Goal: Transaction & Acquisition: Purchase product/service

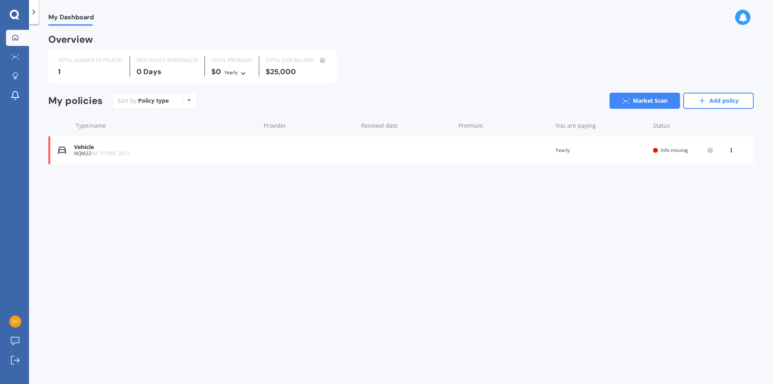
click at [89, 149] on div "Vehicle" at bounding box center [165, 147] width 182 height 7
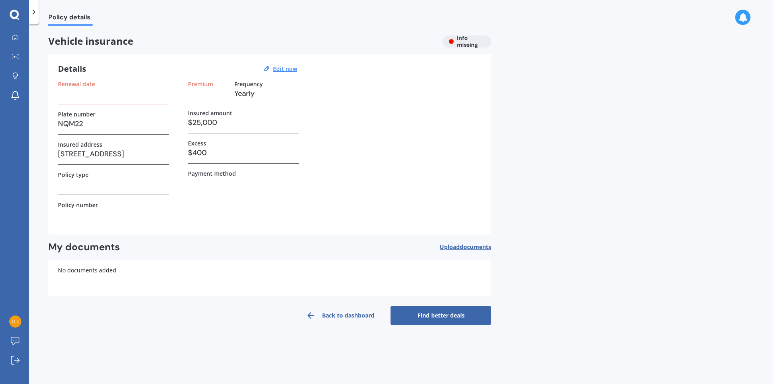
click at [432, 314] on link "Find better deals" at bounding box center [441, 315] width 101 height 19
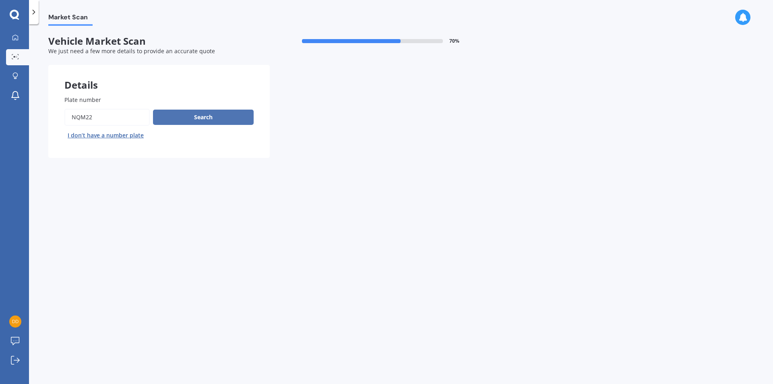
click at [200, 117] on button "Search" at bounding box center [203, 117] width 101 height 15
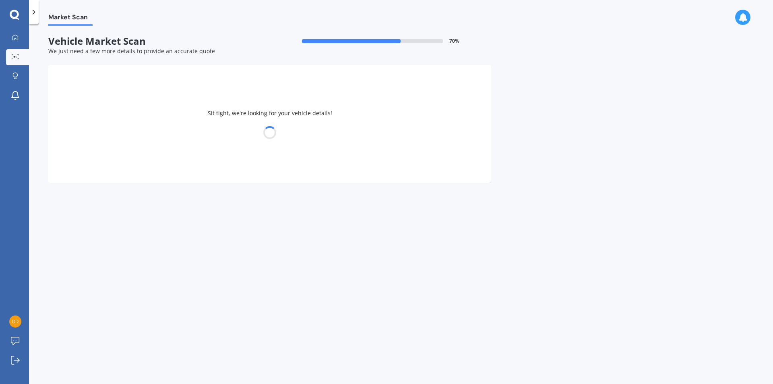
select select "KIA"
select select "STONIC"
select select "05"
select select "06"
select select "1979"
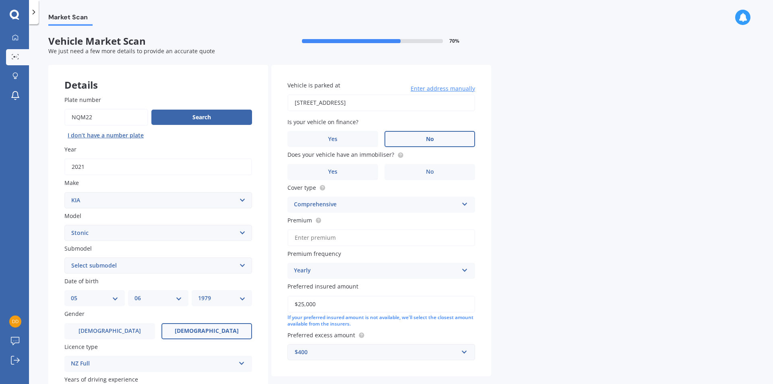
click at [431, 137] on span "No" at bounding box center [430, 139] width 8 height 7
click at [0, 0] on input "No" at bounding box center [0, 0] width 0 height 0
click at [430, 169] on span "No" at bounding box center [430, 171] width 8 height 7
click at [0, 0] on input "No" at bounding box center [0, 0] width 0 height 0
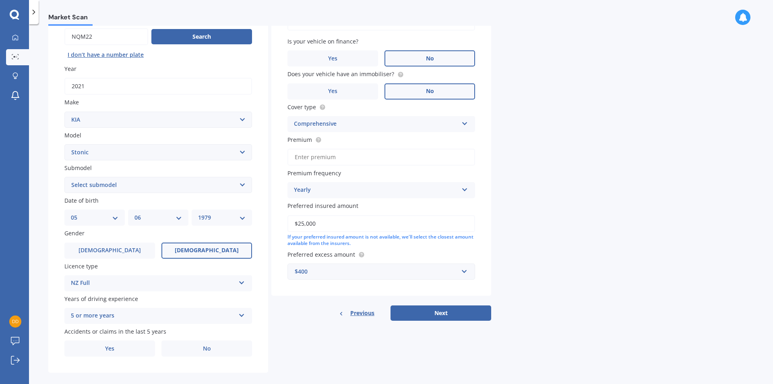
scroll to position [90, 0]
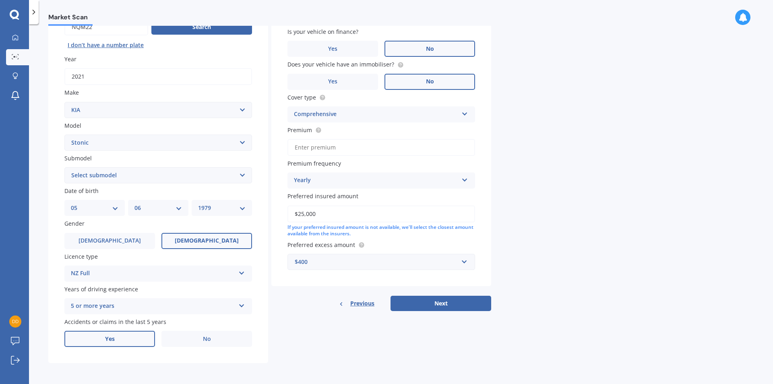
click at [106, 338] on span "Yes" at bounding box center [110, 338] width 10 height 7
click at [0, 0] on input "Yes" at bounding box center [0, 0] width 0 height 0
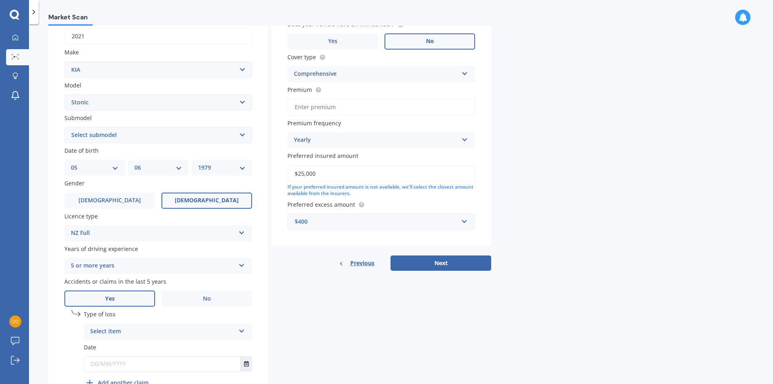
scroll to position [171, 0]
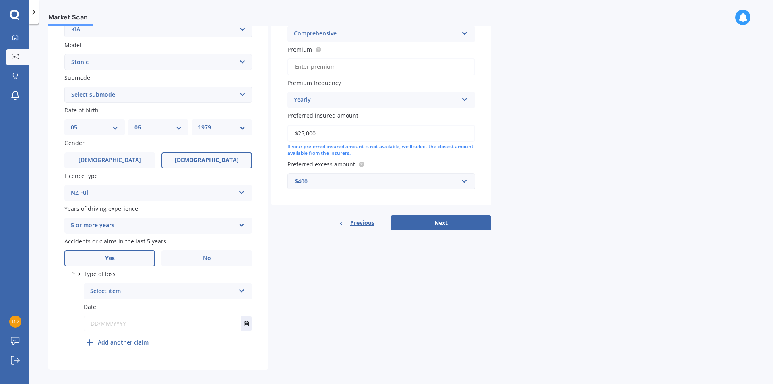
click at [115, 292] on div "Select item" at bounding box center [162, 291] width 145 height 10
click at [115, 320] on span "Not at fault accident" at bounding box center [119, 321] width 57 height 8
click at [111, 324] on input "text" at bounding box center [162, 323] width 157 height 14
click at [244, 325] on icon "Select date" at bounding box center [246, 323] width 5 height 6
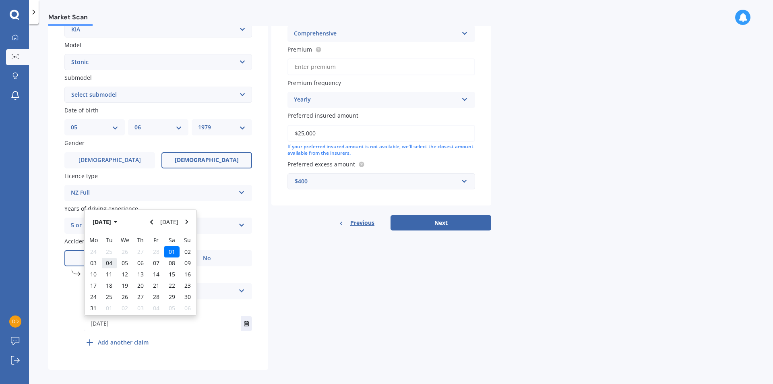
click at [113, 262] on div "04" at bounding box center [109, 262] width 16 height 11
type input "04/03/2025"
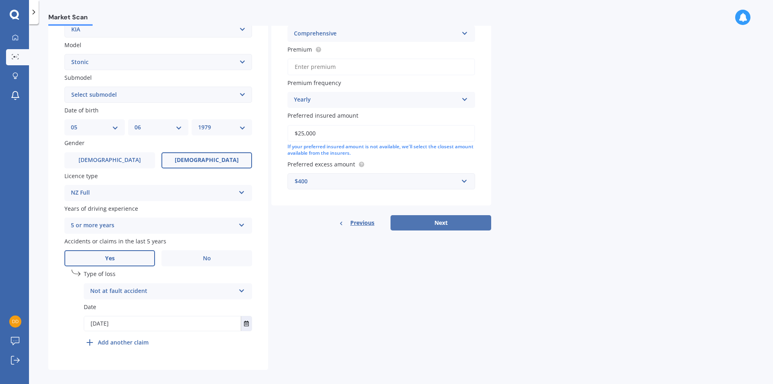
click at [450, 223] on button "Next" at bounding box center [441, 222] width 101 height 15
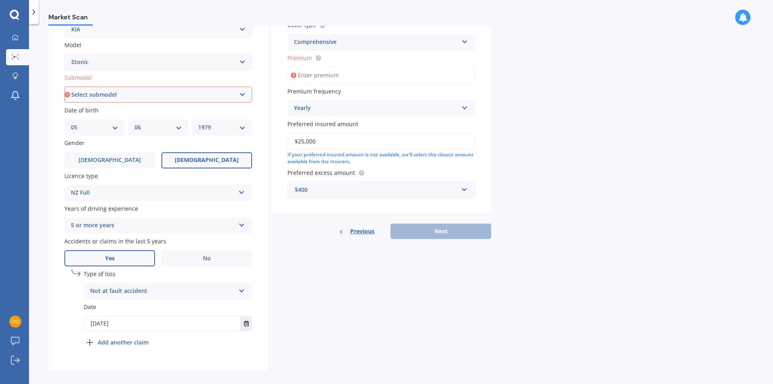
click at [79, 94] on select "Select submodel EX Hatchback 5dr Spts Auto 6sp 1.4i GT Line Hatchback 5dr DCT 7…" at bounding box center [158, 95] width 188 height 16
select select "EX HATCHBACK 5DR SPTS AUTO 6SP 1.4I"
click at [64, 103] on select "Select submodel EX Hatchback 5dr Spts Auto 6sp 1.4i GT Line Hatchback 5dr DCT 7…" at bounding box center [158, 95] width 188 height 16
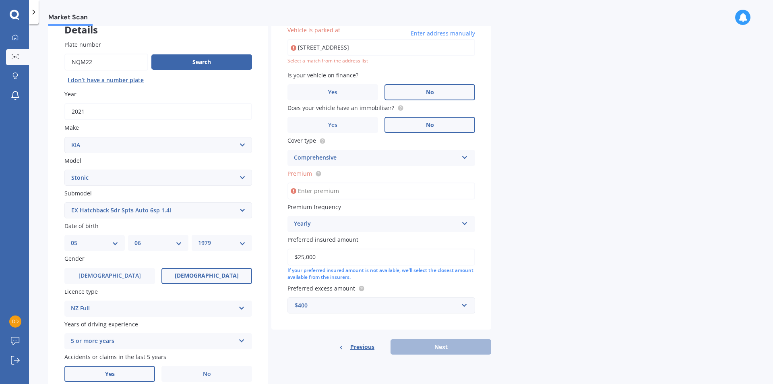
type input "38 Rewarewa Place, Matua, Tauranga 3110"
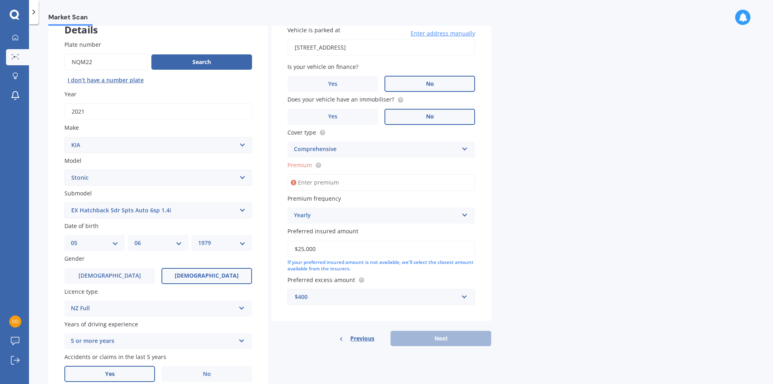
click at [318, 183] on input "Premium" at bounding box center [381, 182] width 188 height 17
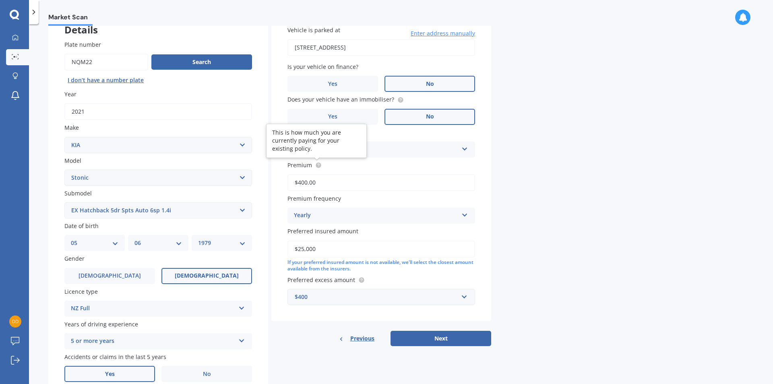
click at [318, 164] on icon at bounding box center [319, 165] width 2 height 2
drag, startPoint x: 324, startPoint y: 184, endPoint x: 271, endPoint y: 184, distance: 53.1
click at [271, 184] on div "Vehicle is parked at 38 Rewarewa Place, Matua, Tauranga 3110 Enter address manu…" at bounding box center [381, 166] width 220 height 312
type input "$930.00"
click at [443, 338] on button "Next" at bounding box center [441, 338] width 101 height 15
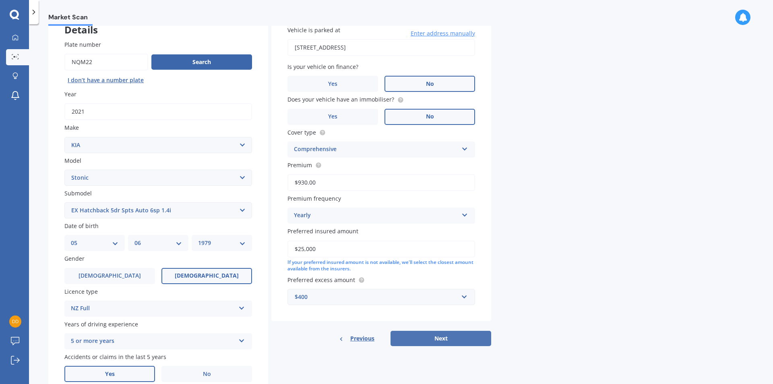
select select "05"
select select "06"
select select "1979"
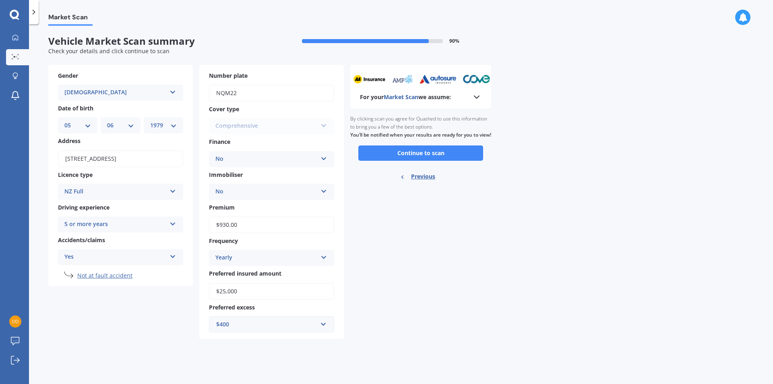
scroll to position [0, 0]
click at [426, 158] on button "Continue to scan" at bounding box center [420, 152] width 125 height 15
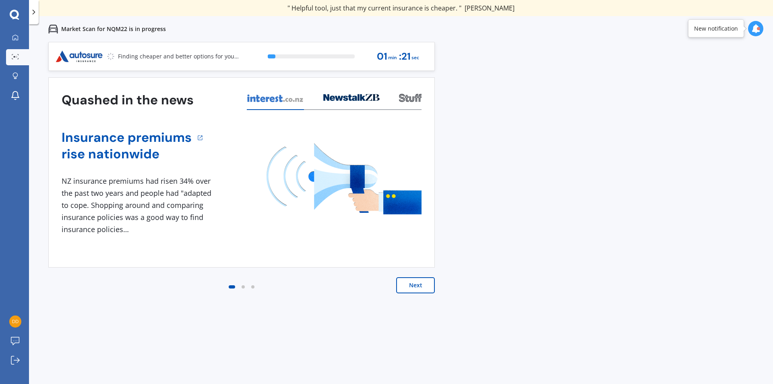
click at [406, 282] on button "Next" at bounding box center [415, 285] width 39 height 16
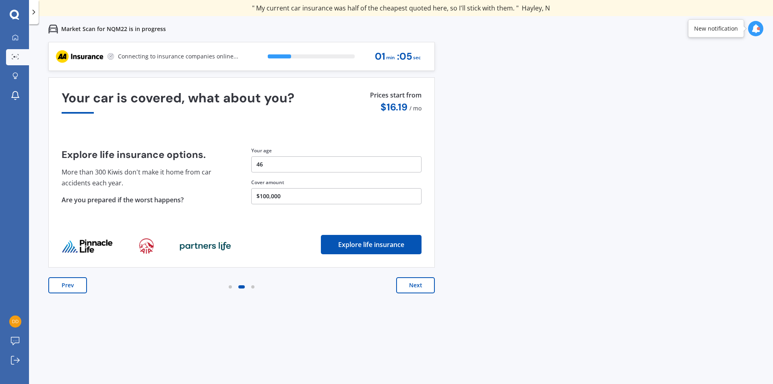
click at [415, 285] on button "Next" at bounding box center [415, 285] width 39 height 16
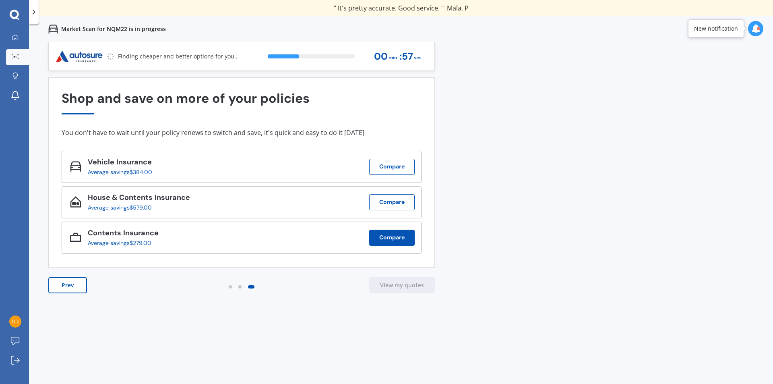
click at [392, 234] on button "Compare" at bounding box center [391, 237] width 45 height 16
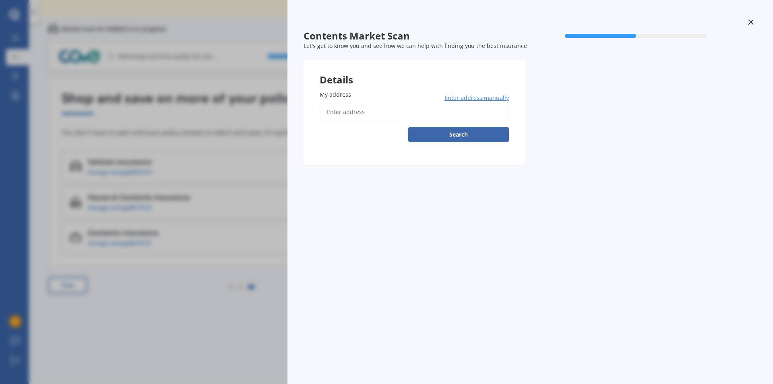
click at [369, 112] on input "My address" at bounding box center [414, 111] width 189 height 17
type input "38 Rewarewa Place, Matua, Tauranga 3110"
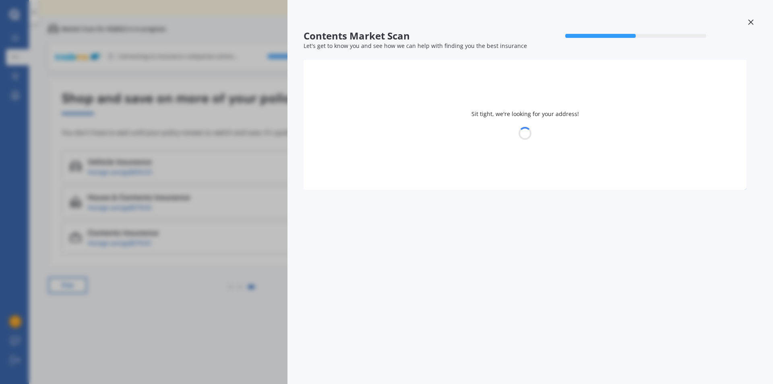
select select "05"
select select "06"
select select "1979"
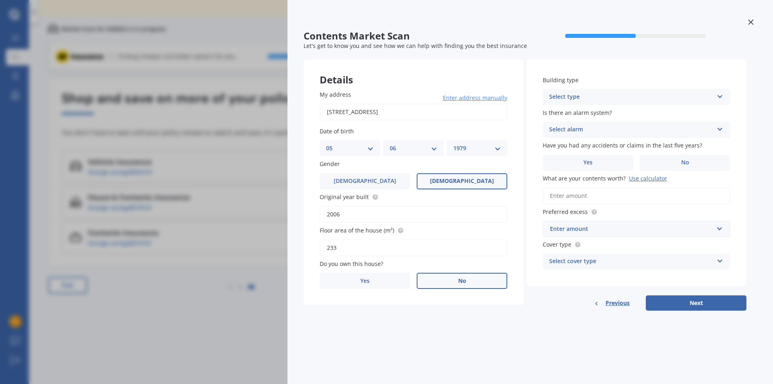
click at [463, 277] on span "No" at bounding box center [462, 280] width 8 height 7
click at [0, 0] on input "No" at bounding box center [0, 0] width 0 height 0
click at [579, 95] on div "Select type" at bounding box center [631, 97] width 164 height 10
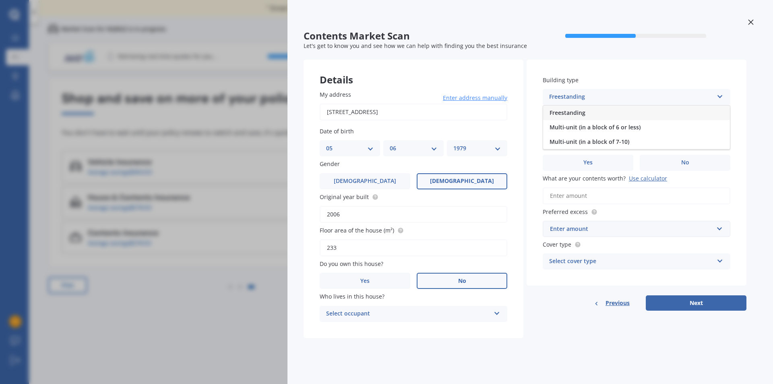
click at [570, 114] on span "Freestanding" at bounding box center [568, 113] width 36 height 8
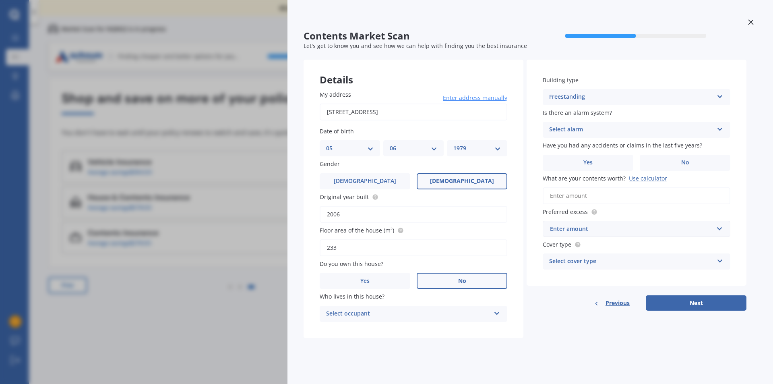
click at [573, 126] on div "Select alarm" at bounding box center [631, 130] width 164 height 10
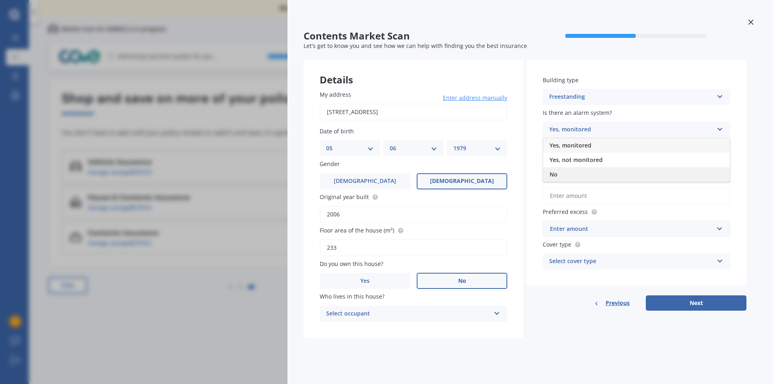
click at [560, 173] on div "No" at bounding box center [636, 174] width 187 height 14
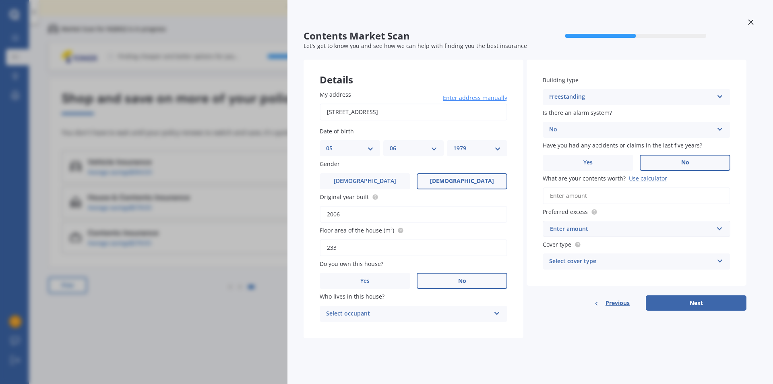
click at [688, 161] on span "No" at bounding box center [685, 162] width 8 height 7
click at [0, 0] on input "No" at bounding box center [0, 0] width 0 height 0
click at [572, 192] on input "What are your contents worth? Use calculator" at bounding box center [637, 195] width 188 height 17
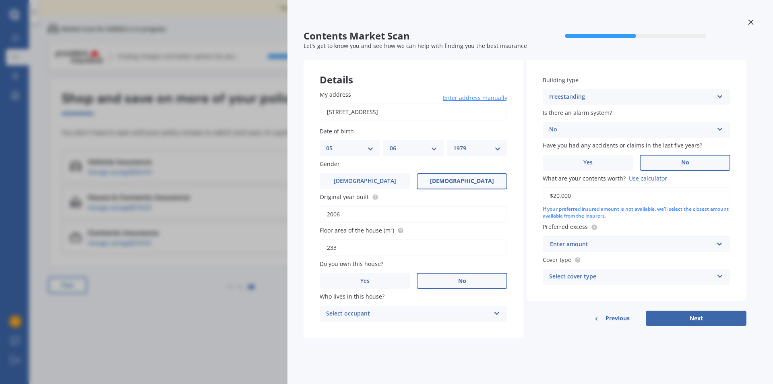
type input "$20,000"
click at [575, 242] on div "Enter amount" at bounding box center [631, 244] width 163 height 9
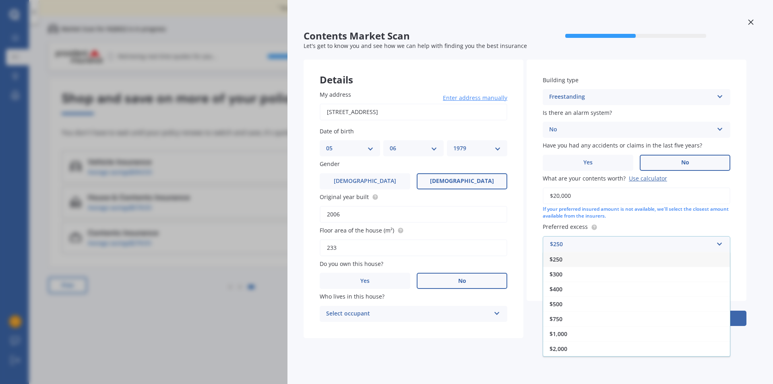
click at [556, 262] on span "$250" at bounding box center [556, 259] width 13 height 8
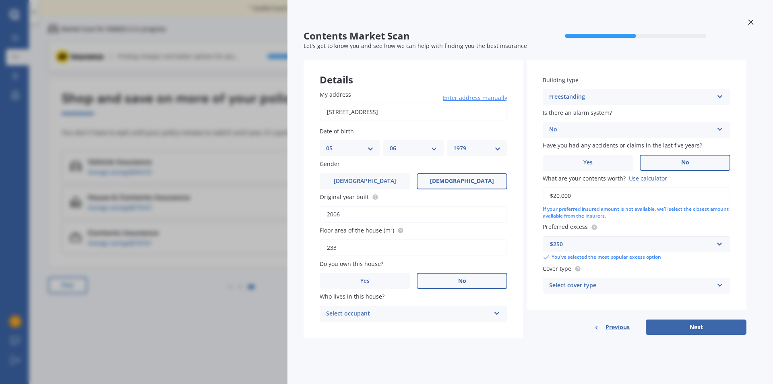
click at [564, 284] on div "Select cover type" at bounding box center [631, 286] width 164 height 10
click at [559, 302] on span "High" at bounding box center [556, 301] width 13 height 8
click at [685, 325] on button "Next" at bounding box center [696, 326] width 101 height 15
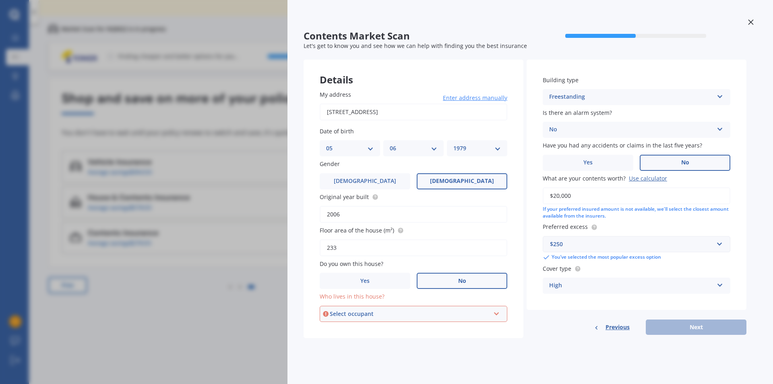
click at [343, 309] on div "Select occupant" at bounding box center [410, 313] width 160 height 9
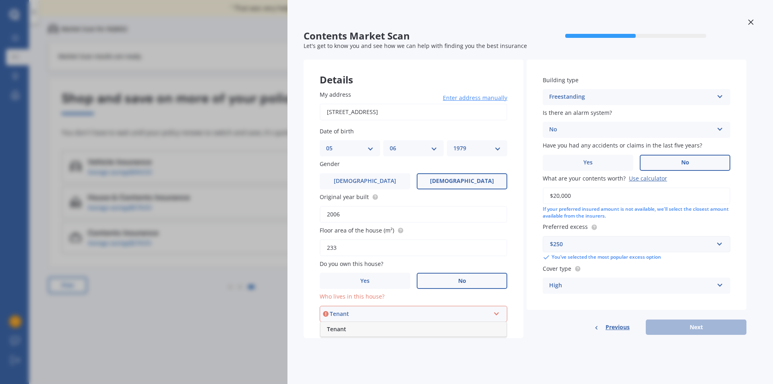
click at [343, 330] on span "Tenant" at bounding box center [336, 329] width 19 height 8
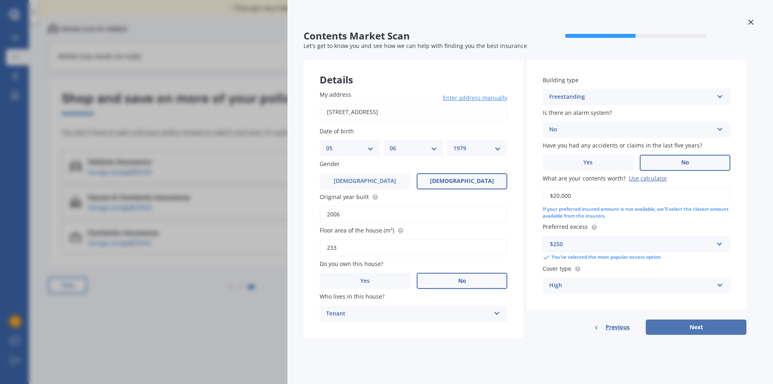
click at [700, 328] on button "Next" at bounding box center [696, 326] width 101 height 15
select select "05"
select select "06"
select select "1979"
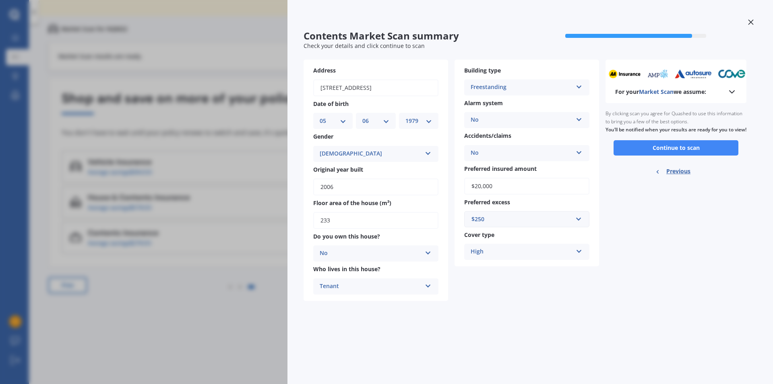
click at [676, 155] on button "Continue to scan" at bounding box center [676, 147] width 125 height 15
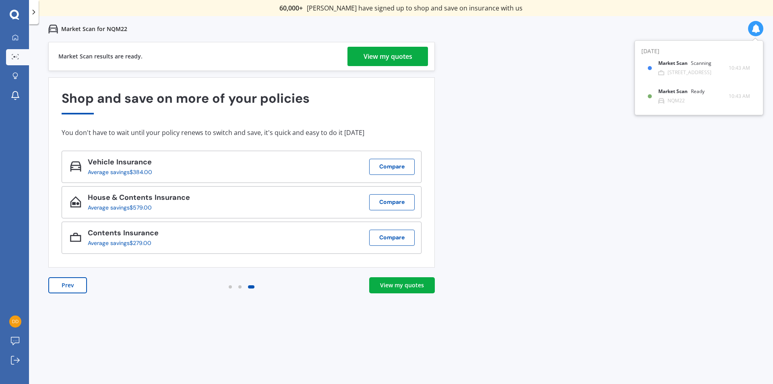
click at [398, 285] on div "View my quotes" at bounding box center [402, 285] width 44 height 8
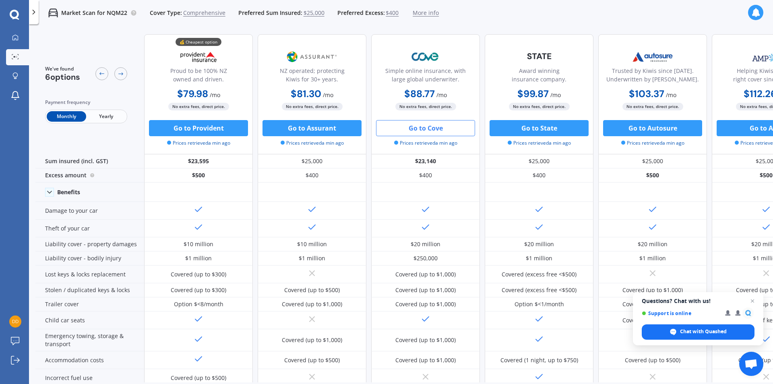
click at [419, 125] on button "Go to Cove" at bounding box center [425, 128] width 99 height 16
